Goal: Task Accomplishment & Management: Use online tool/utility

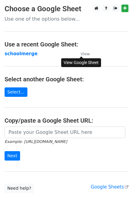
click at [88, 54] on small "View" at bounding box center [84, 54] width 9 height 5
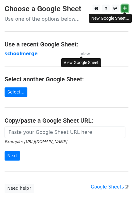
click at [126, 7] on link at bounding box center [124, 9] width 7 height 8
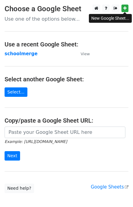
click at [60, 63] on main "Choose a Google Sheet Use one of the options below... Use a recent Google Sheet…" at bounding box center [66, 99] width 133 height 189
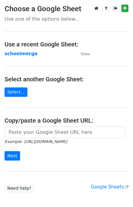
click at [24, 91] on main "Choose a Google Sheet Use one of the options below... Use a recent Google Sheet…" at bounding box center [66, 99] width 133 height 189
click at [18, 92] on link "Select..." at bounding box center [16, 91] width 23 height 9
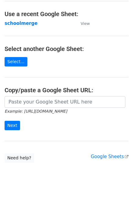
scroll to position [34, 0]
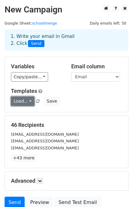
click at [26, 100] on link "Load..." at bounding box center [22, 101] width 23 height 9
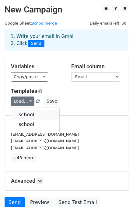
click at [30, 115] on link "school" at bounding box center [35, 115] width 48 height 10
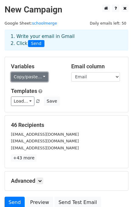
click at [33, 75] on link "Copy/paste..." at bounding box center [29, 76] width 37 height 9
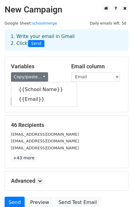
click at [54, 64] on h5 "Variables" at bounding box center [36, 66] width 51 height 7
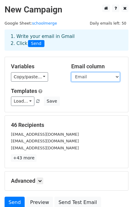
click at [105, 73] on select "School Name Email" at bounding box center [95, 76] width 49 height 9
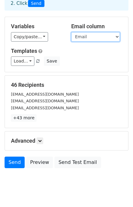
scroll to position [52, 0]
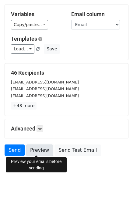
click at [41, 151] on link "Preview" at bounding box center [39, 151] width 27 height 12
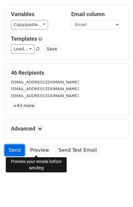
click at [11, 149] on link "Send" at bounding box center [15, 151] width 20 height 12
